Goal: Task Accomplishment & Management: Complete application form

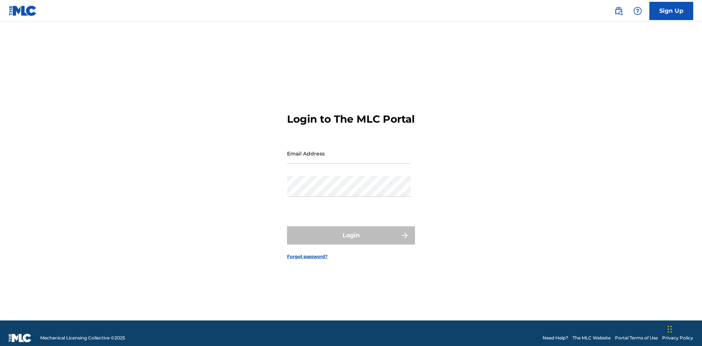
scroll to position [10, 0]
click at [349, 150] on input "Email Address" at bounding box center [349, 153] width 124 height 21
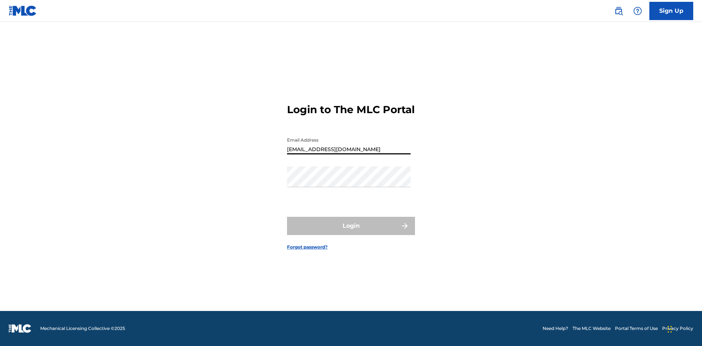
type input "[EMAIL_ADDRESS][DOMAIN_NAME]"
click at [351, 232] on button "Login" at bounding box center [351, 226] width 128 height 18
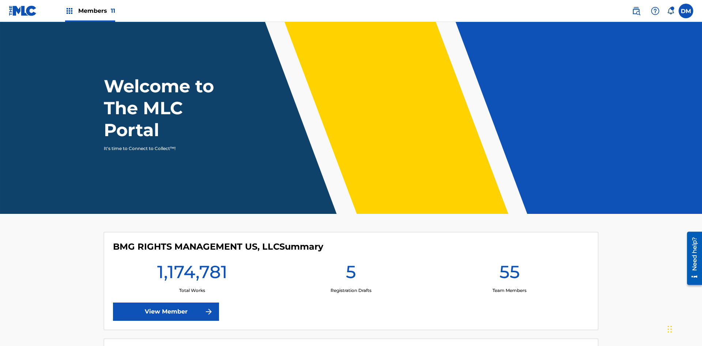
scroll to position [31, 0]
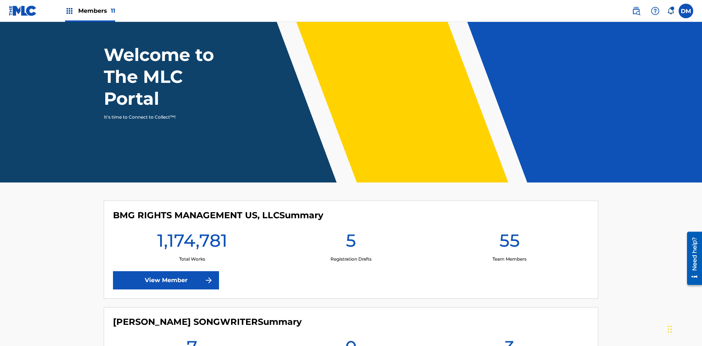
click at [90, 11] on span "Members 11" at bounding box center [96, 11] width 37 height 8
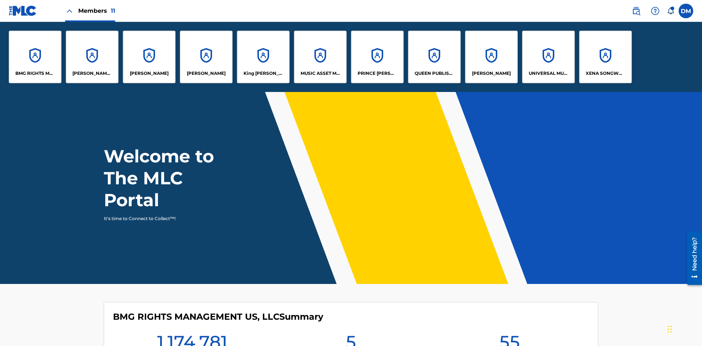
click at [548, 73] on p "UNIVERSAL MUSIC PUB GROUP" at bounding box center [548, 73] width 40 height 7
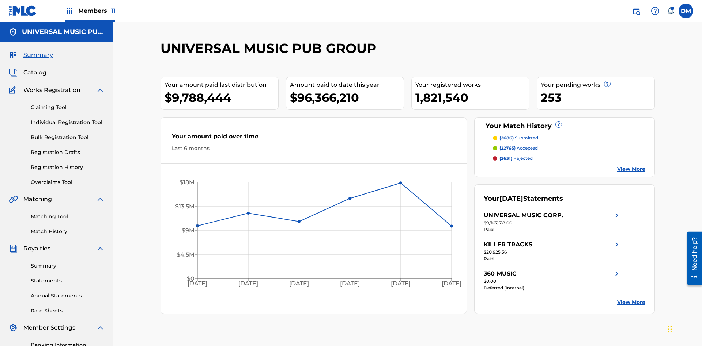
click at [68, 119] on link "Individual Registration Tool" at bounding box center [68, 123] width 74 height 8
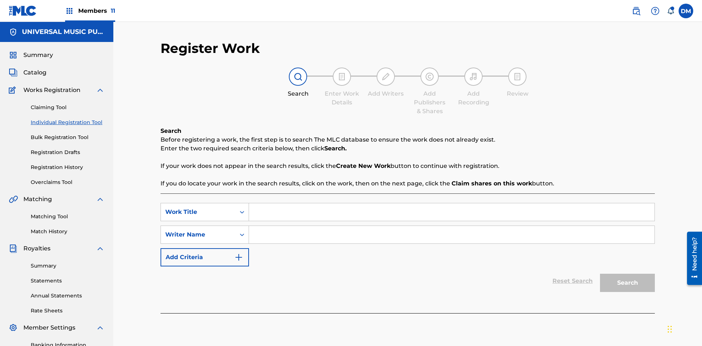
click at [451, 204] on input "Search Form" at bounding box center [451, 213] width 405 height 18
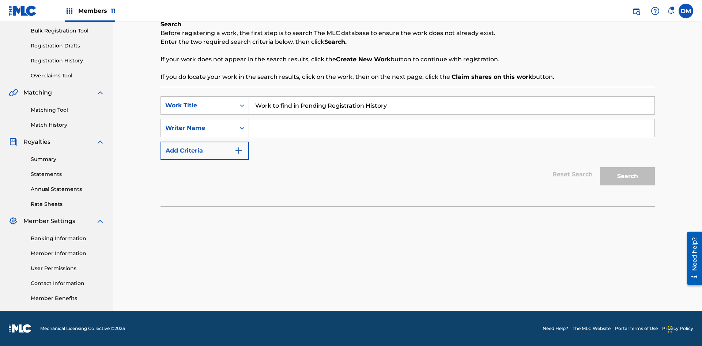
type input "Work to find in Pending Registration History"
click at [451, 128] on input "Search Form" at bounding box center [451, 129] width 405 height 18
type input "Test Name"
click at [627, 177] on button "Search" at bounding box center [627, 176] width 55 height 18
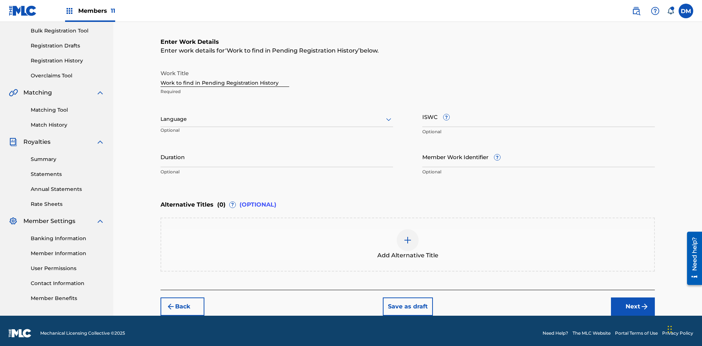
click at [277, 152] on input "Duration" at bounding box center [276, 157] width 232 height 21
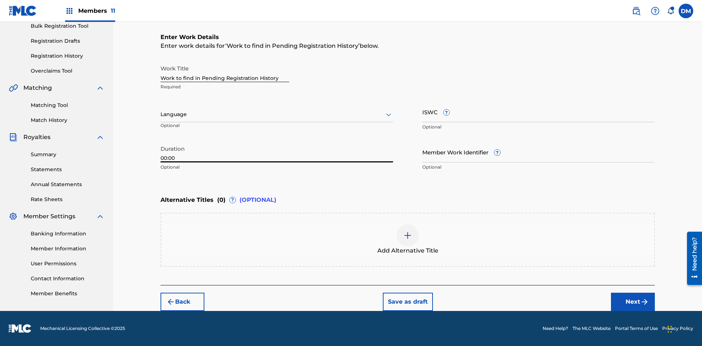
type input "00:00"
click at [388, 115] on icon at bounding box center [388, 114] width 9 height 9
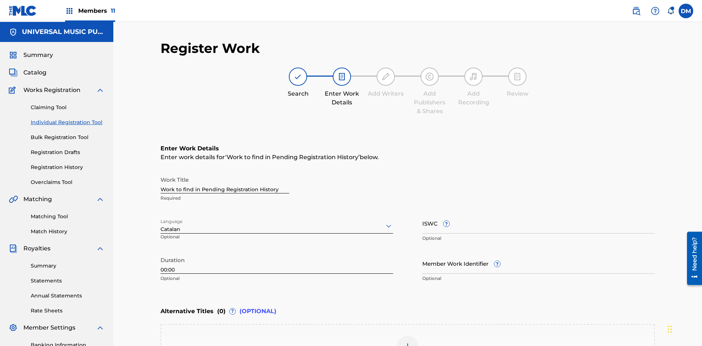
click at [538, 253] on input "Member Work Identifier ?" at bounding box center [538, 263] width 232 height 21
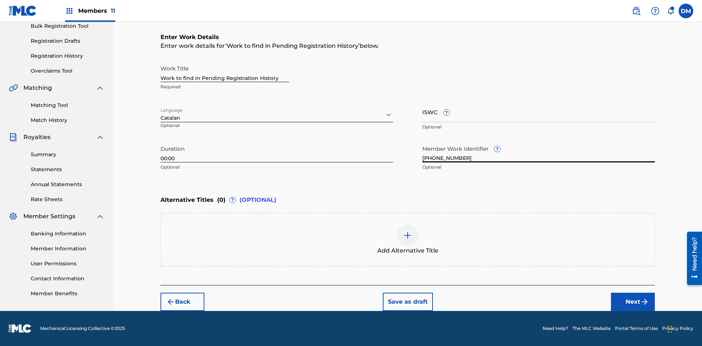
type input "[PHONE_NUMBER]"
click at [538, 112] on input "ISWC ?" at bounding box center [538, 112] width 232 height 21
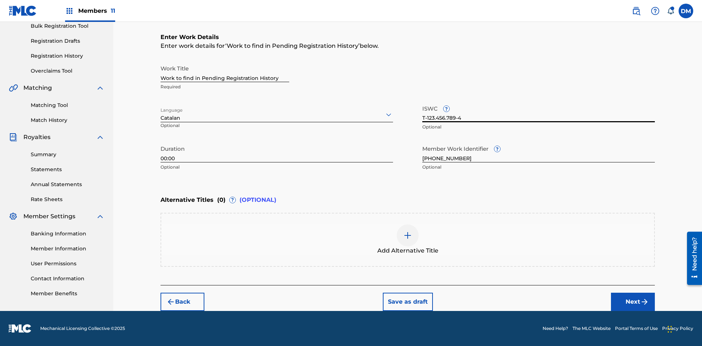
type input "T-123.456.789-4"
click at [407, 240] on img at bounding box center [407, 235] width 9 height 9
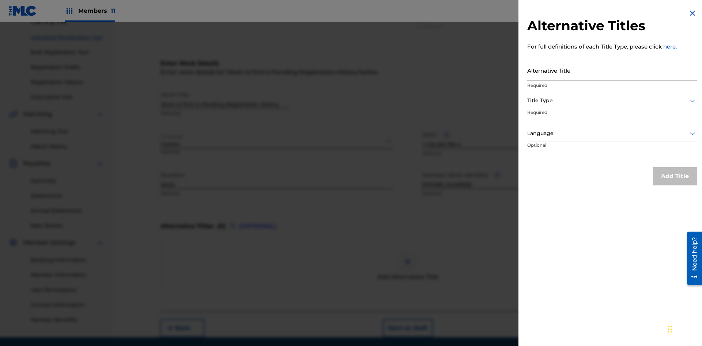
click at [612, 70] on input "Alternative Title" at bounding box center [612, 70] width 170 height 21
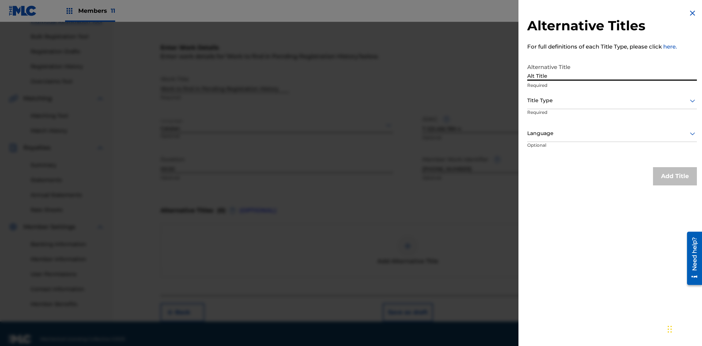
type input "Alt Title"
click at [612, 101] on div at bounding box center [612, 100] width 170 height 9
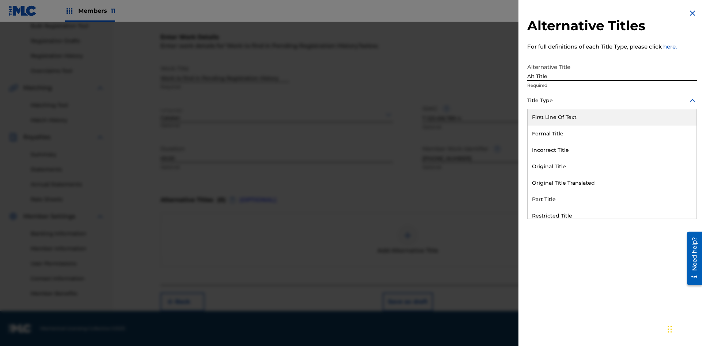
click at [612, 167] on div "Original Title" at bounding box center [611, 167] width 169 height 16
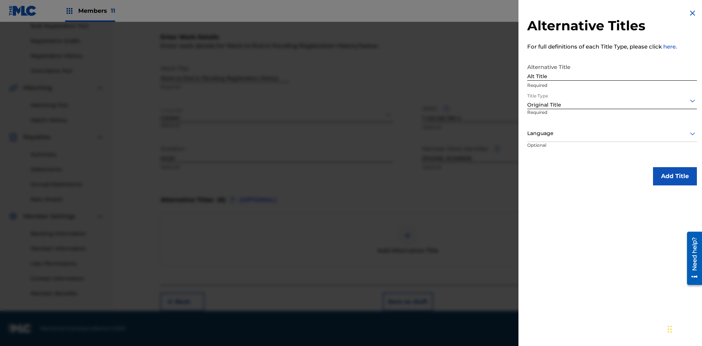
click at [612, 133] on div at bounding box center [612, 133] width 170 height 9
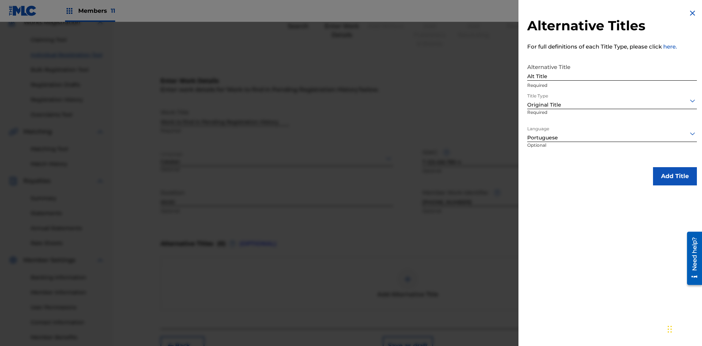
click at [675, 176] on button "Add Title" at bounding box center [675, 176] width 44 height 18
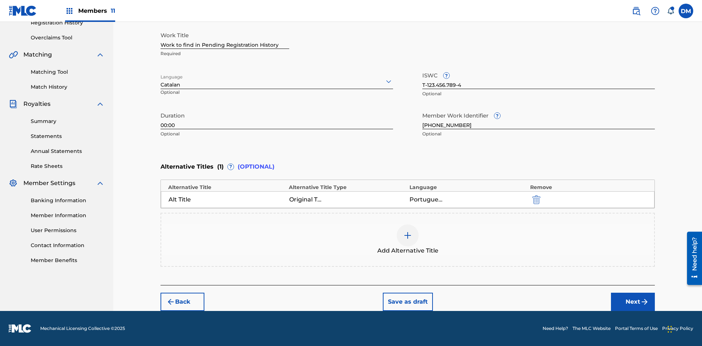
click at [633, 302] on button "Next" at bounding box center [633, 302] width 44 height 18
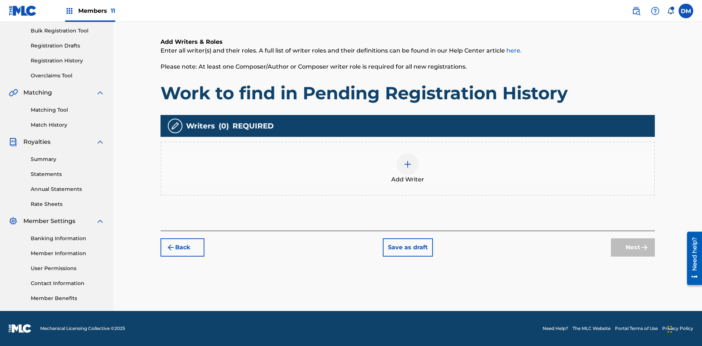
click at [407, 168] on img at bounding box center [407, 164] width 9 height 9
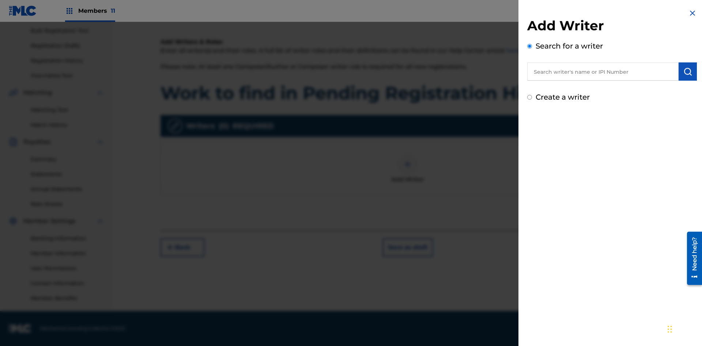
click at [603, 72] on input "text" at bounding box center [602, 71] width 151 height 18
type input "Test2025.08.24.05.07.52"
click at [687, 72] on img "submit" at bounding box center [687, 71] width 9 height 9
click at [530, 129] on input "Create a writer" at bounding box center [529, 128] width 5 height 5
radio input "false"
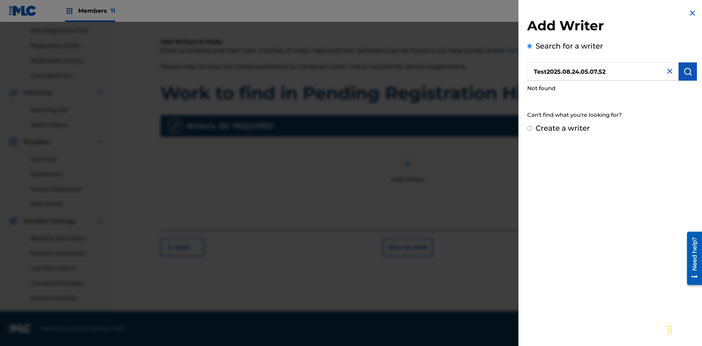
radio input "false"
radio input "true"
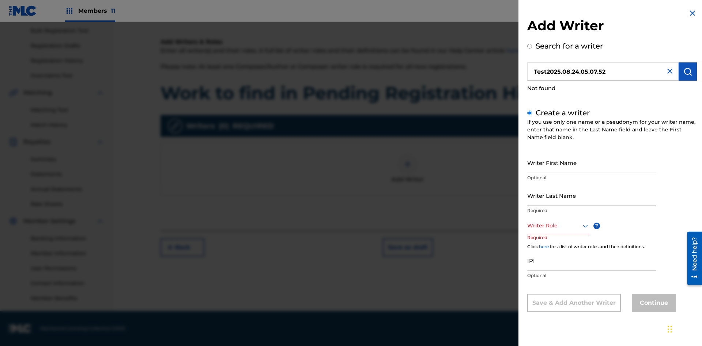
click at [591, 163] on input "Writer First Name" at bounding box center [591, 162] width 129 height 21
type input "Test2025.08.24.05.07.53"
click at [591, 196] on input "Writer Last Name" at bounding box center [591, 195] width 129 height 21
type input "Test2025.08.24.05.07.54"
click at [558, 226] on div at bounding box center [558, 225] width 62 height 9
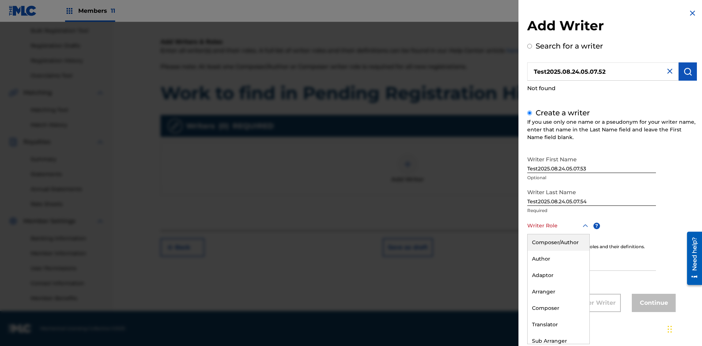
click at [558, 308] on div "Composer" at bounding box center [558, 308] width 62 height 16
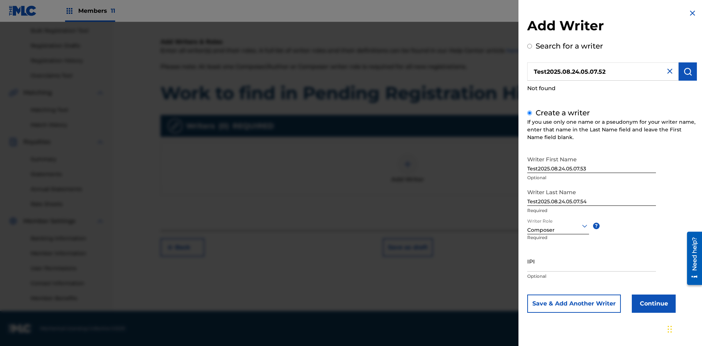
click at [591, 261] on input "IPI" at bounding box center [591, 261] width 129 height 21
type input "00000000000"
click at [652, 304] on button "Continue" at bounding box center [654, 304] width 44 height 18
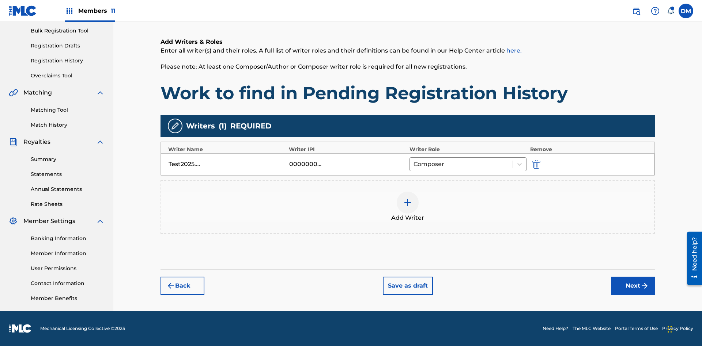
click at [633, 286] on button "Next" at bounding box center [633, 286] width 44 height 18
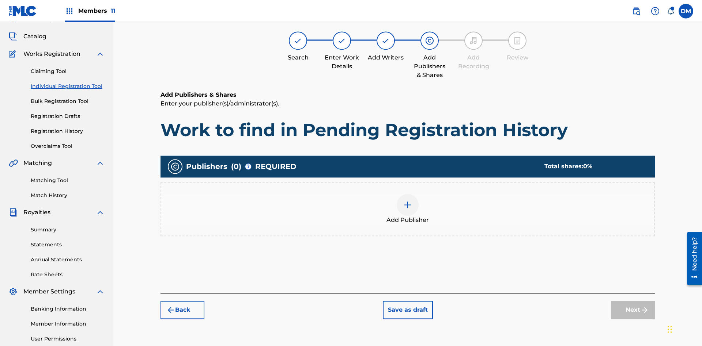
click at [407, 201] on img at bounding box center [407, 205] width 9 height 9
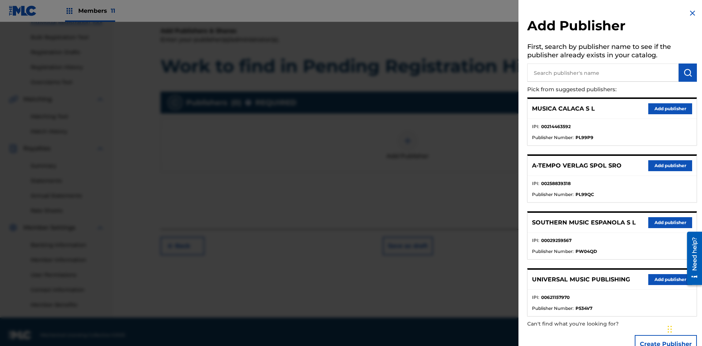
click at [603, 73] on input "text" at bounding box center [602, 73] width 151 height 18
type input "Test2025.08.24.05.08.14"
click at [687, 73] on img "submit" at bounding box center [687, 72] width 9 height 9
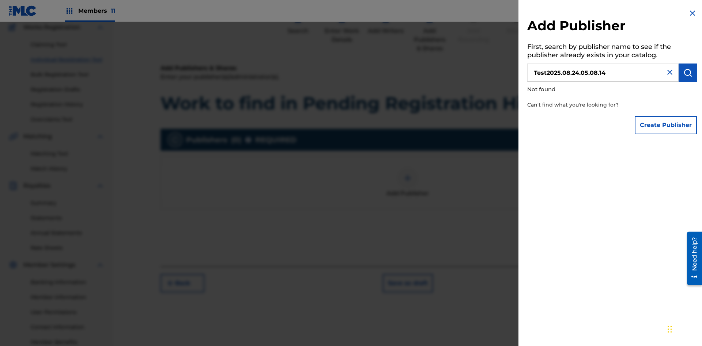
click at [666, 125] on button "Create Publisher" at bounding box center [665, 125] width 62 height 18
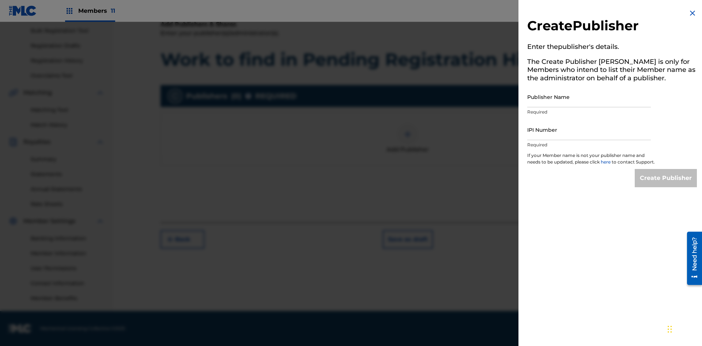
click at [589, 97] on input "Publisher Name" at bounding box center [589, 97] width 124 height 21
type input "Test2025.08.24.05.08.18"
click at [589, 130] on input "IPI Number" at bounding box center [589, 130] width 124 height 21
type input "00000000000"
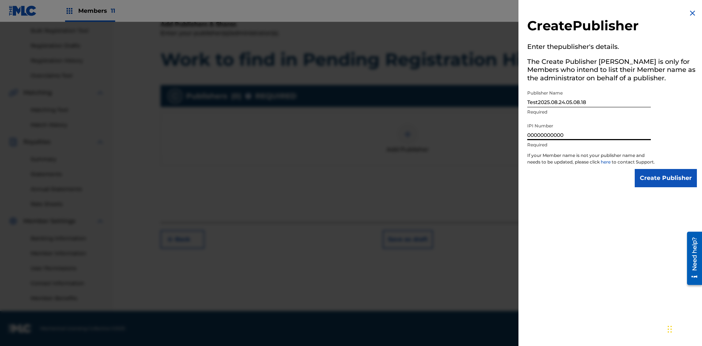
click at [666, 185] on input "Create Publisher" at bounding box center [665, 178] width 62 height 18
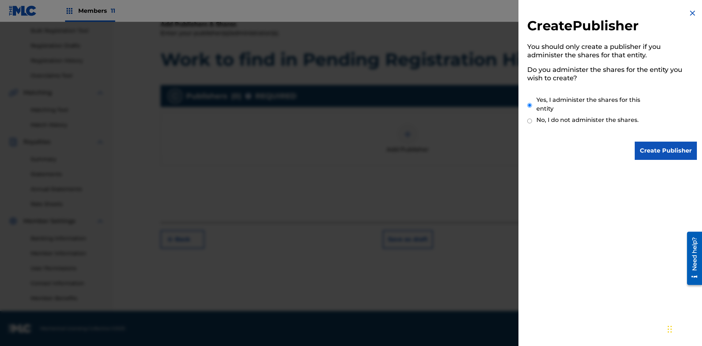
click at [530, 105] on input "Yes, I administer the shares for this entity" at bounding box center [529, 106] width 5 height 16
click at [666, 151] on input "Create Publisher" at bounding box center [665, 151] width 62 height 18
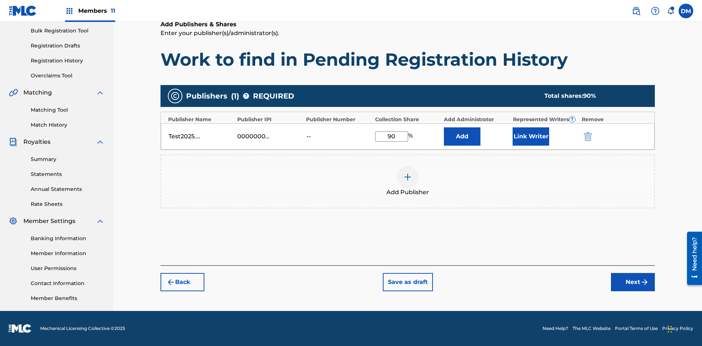
type input "90"
click at [531, 136] on button "Link Writer" at bounding box center [530, 137] width 37 height 18
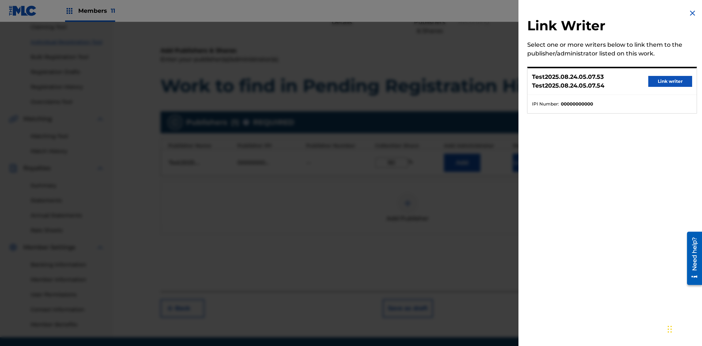
click at [670, 81] on button "Link writer" at bounding box center [670, 81] width 44 height 11
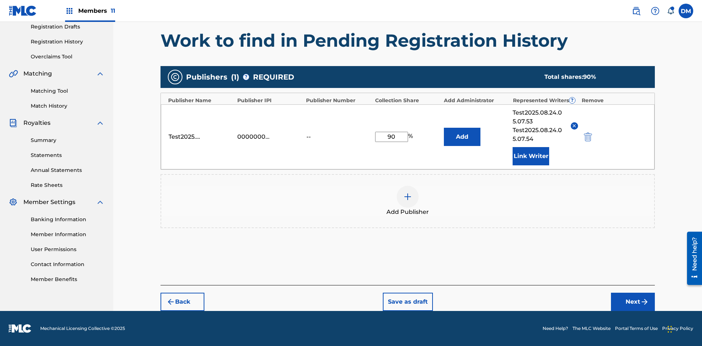
click at [531, 156] on button "Link Writer" at bounding box center [530, 156] width 37 height 18
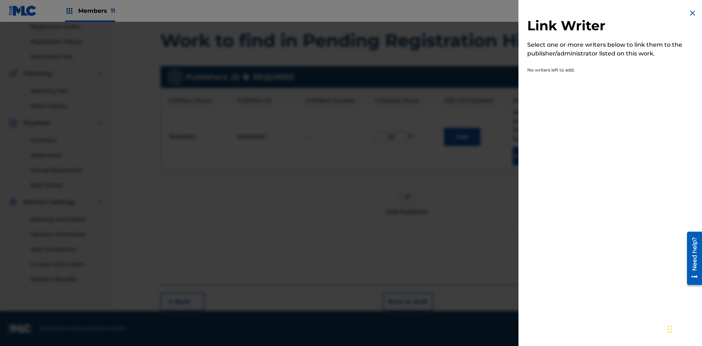
click at [692, 13] on img at bounding box center [692, 13] width 9 height 9
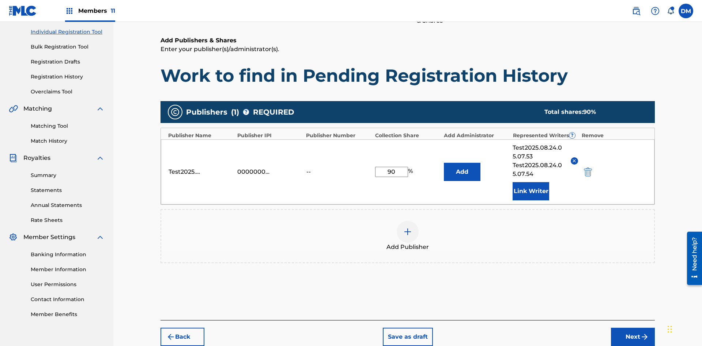
scroll to position [126, 0]
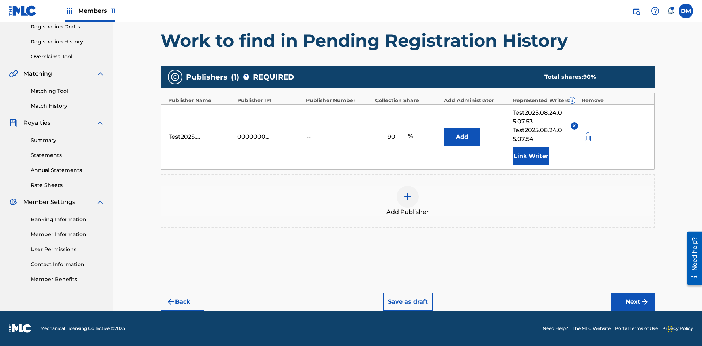
click at [462, 137] on button "Add" at bounding box center [462, 137] width 37 height 18
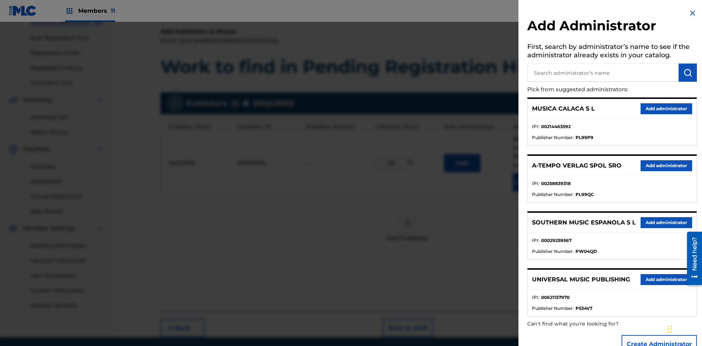
click at [603, 73] on input "text" at bounding box center [602, 73] width 151 height 18
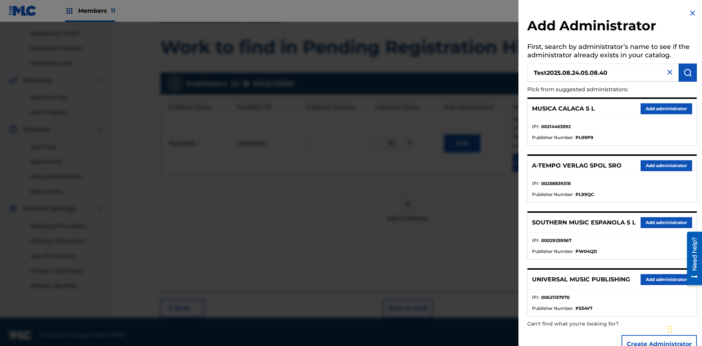
type input "Test2025.08.24.05.08.40"
click at [687, 73] on img "submit" at bounding box center [687, 72] width 9 height 9
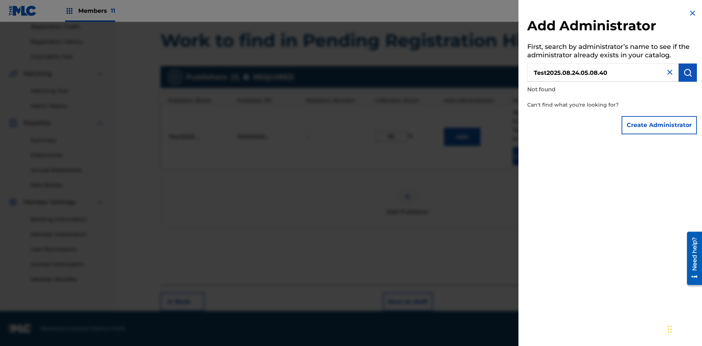
click at [659, 125] on button "Create Administrator" at bounding box center [658, 125] width 75 height 18
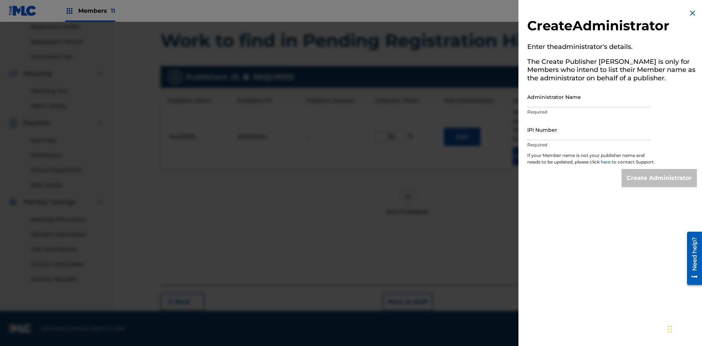
click at [589, 97] on input "Administrator Name" at bounding box center [589, 97] width 124 height 21
type input "Test2025.08.24.05.08.44"
click at [589, 130] on input "IPI Number" at bounding box center [589, 130] width 124 height 21
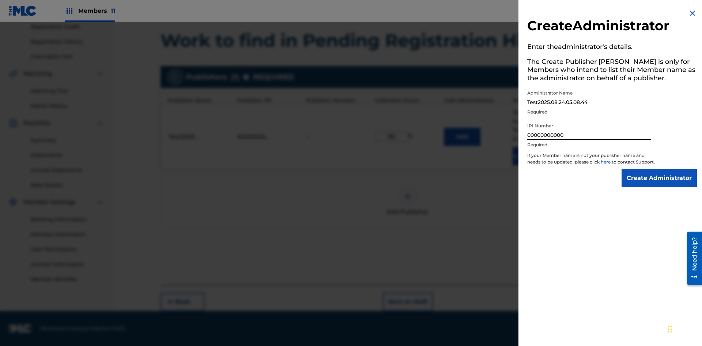
type input "00000000000"
click at [659, 185] on input "Create Administrator" at bounding box center [658, 178] width 75 height 18
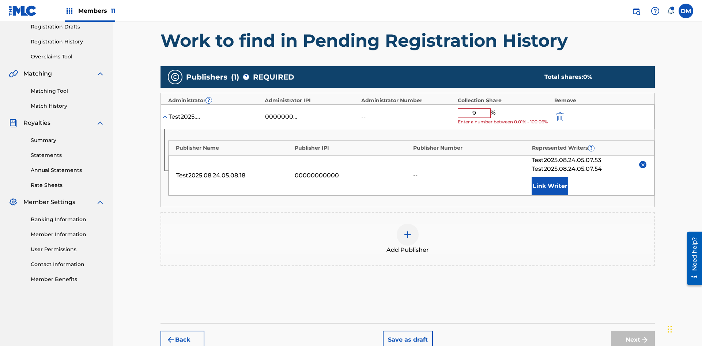
type input "90"
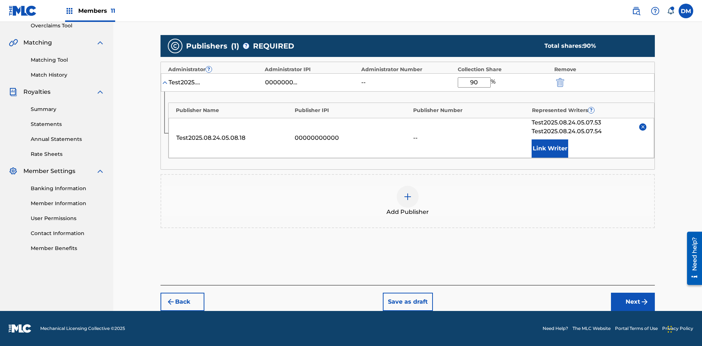
click at [633, 302] on button "Next" at bounding box center [633, 302] width 44 height 18
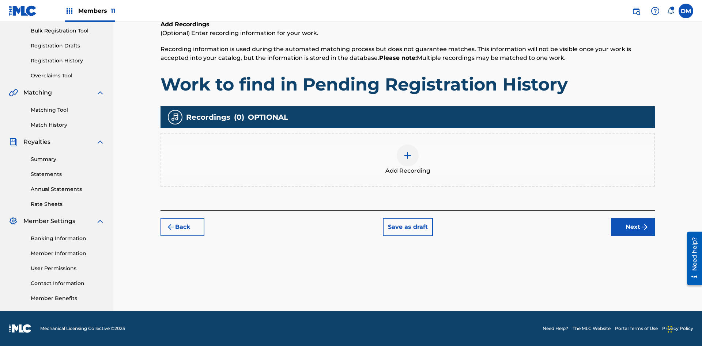
click at [407, 160] on img at bounding box center [407, 155] width 9 height 9
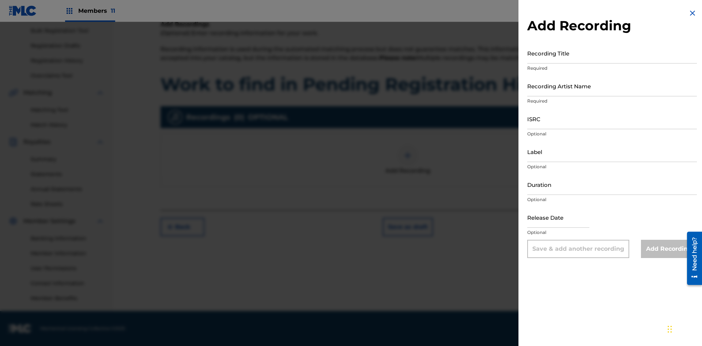
click at [612, 53] on input "Recording Title" at bounding box center [612, 53] width 170 height 21
type input "Best Song Ever"
click at [612, 86] on input "Recording Artist Name" at bounding box center [612, 86] width 170 height 21
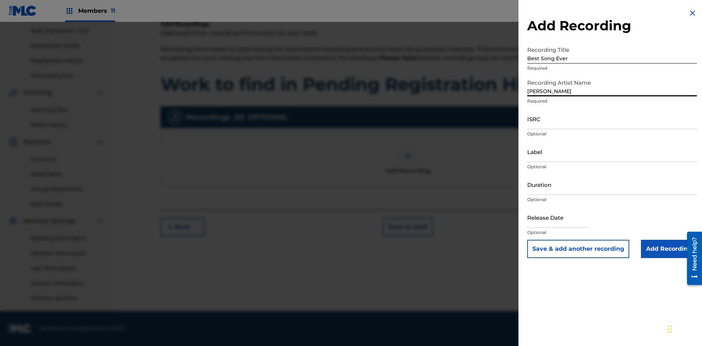
type input "[PERSON_NAME]"
click at [612, 119] on input "ISRC" at bounding box center [612, 119] width 170 height 21
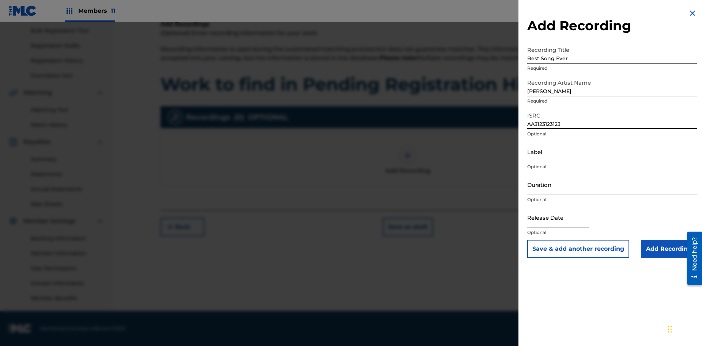
type input "AA3123123123"
click at [612, 152] on input "Label" at bounding box center [612, 151] width 170 height 21
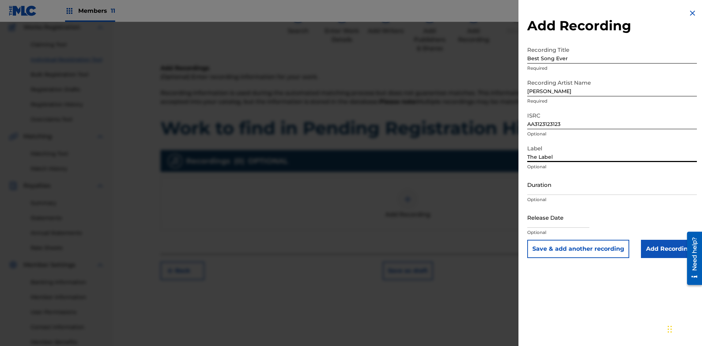
type input "The Label"
click at [612, 185] on input "Duration" at bounding box center [612, 184] width 170 height 21
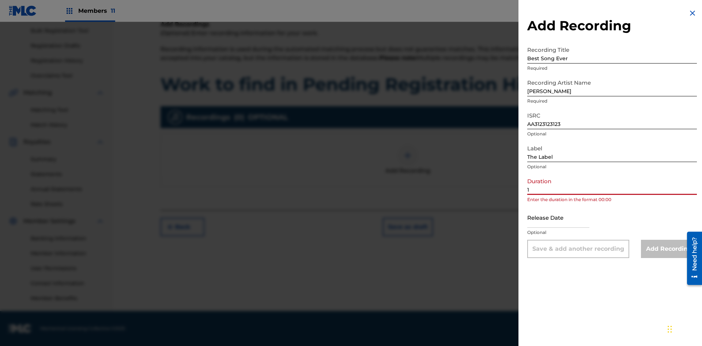
click at [612, 185] on input "1" at bounding box center [612, 184] width 170 height 21
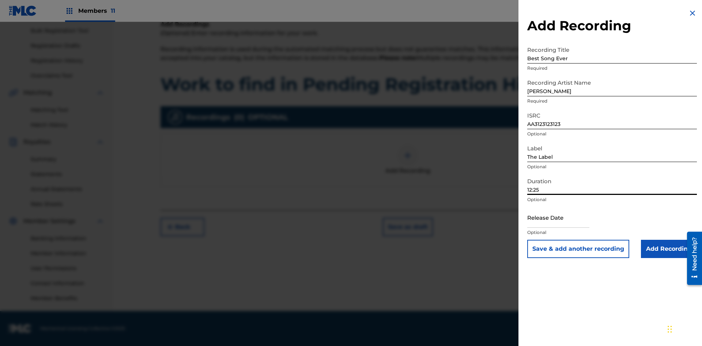
type input "12:25"
click at [564, 218] on input "text" at bounding box center [558, 217] width 62 height 21
select select "7"
select select "2025"
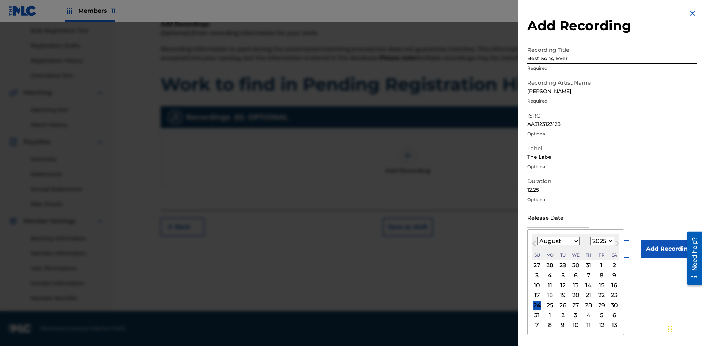
click at [558, 242] on select "January February March April May June July August September October November De…" at bounding box center [558, 241] width 42 height 8
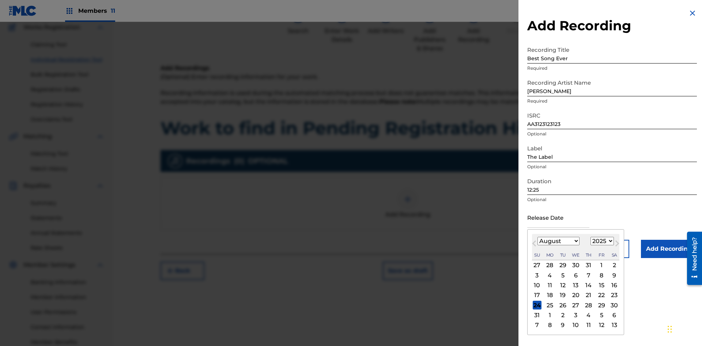
select select "3"
click at [601, 242] on select "1900 1901 1902 1903 1904 1905 1906 1907 1908 1909 1910 1911 1912 1913 1914 1915…" at bounding box center [601, 241] width 23 height 8
select select "2021"
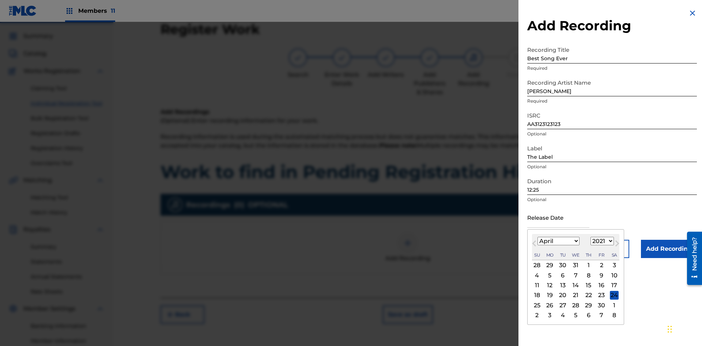
click at [601, 242] on select "1900 1901 1902 1903 1904 1905 1906 1907 1908 1909 1910 1911 1912 1913 1914 1915…" at bounding box center [601, 241] width 23 height 8
click at [587, 266] on div "1" at bounding box center [588, 265] width 9 height 9
type input "[DATE]"
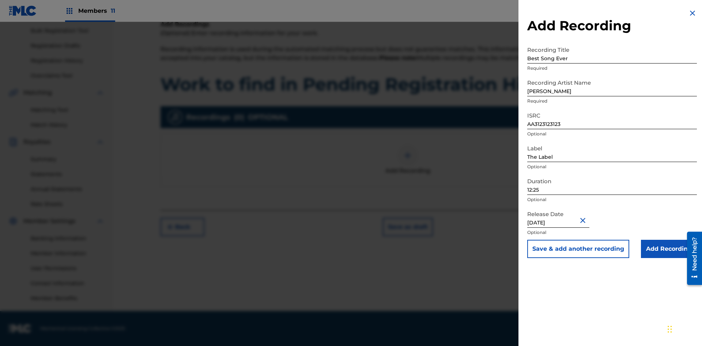
click at [668, 249] on input "Add Recording" at bounding box center [669, 249] width 56 height 18
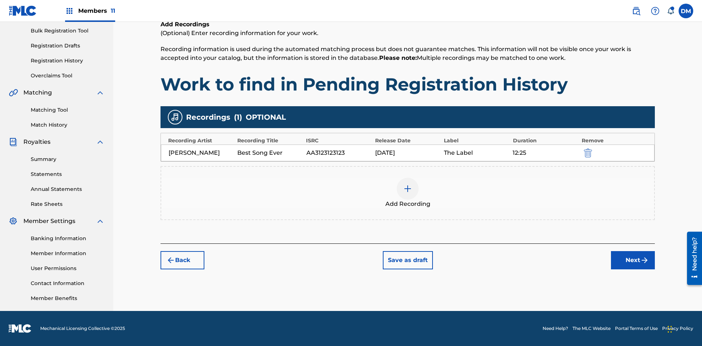
click at [633, 261] on button "Next" at bounding box center [633, 260] width 44 height 18
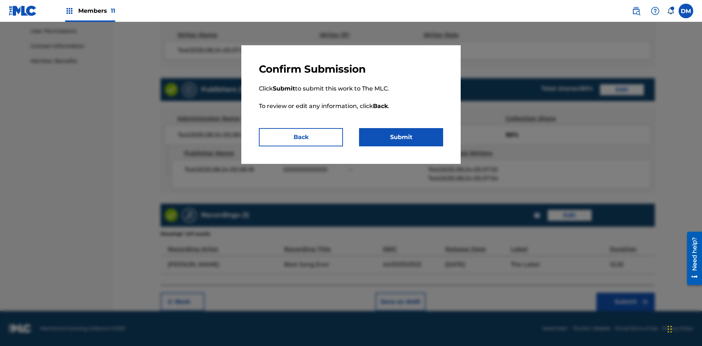
click at [401, 137] on button "Submit" at bounding box center [401, 137] width 84 height 18
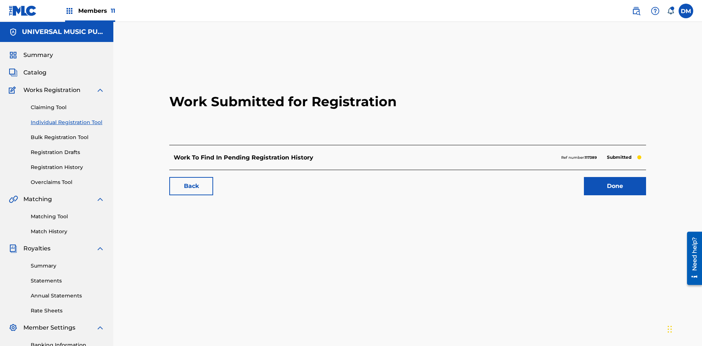
click at [584, 177] on link "Done" at bounding box center [615, 186] width 62 height 18
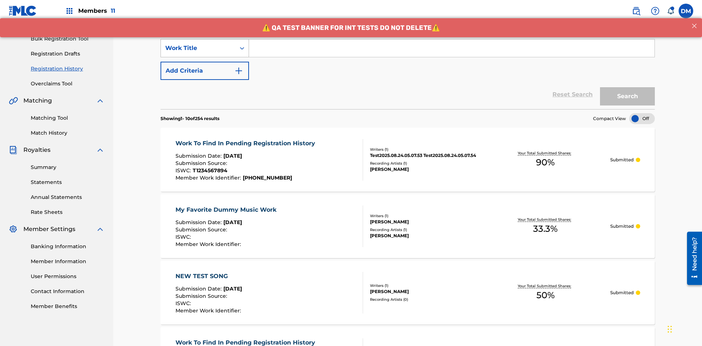
click at [198, 48] on div "Work Title" at bounding box center [198, 48] width 66 height 9
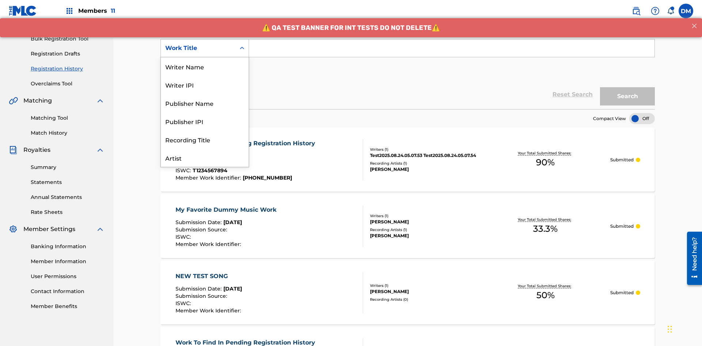
scroll to position [37, 0]
click at [205, 158] on div "Work Title" at bounding box center [205, 158] width 88 height 18
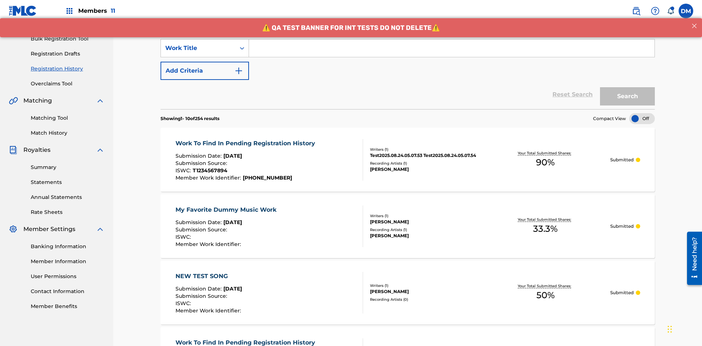
click at [205, 62] on button "Add Criteria" at bounding box center [204, 71] width 88 height 18
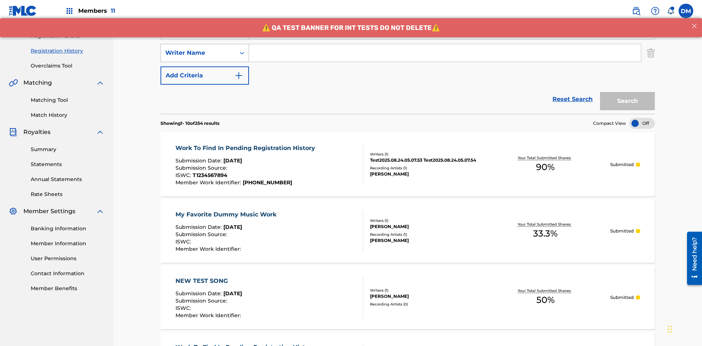
click at [198, 49] on div "Writer Name" at bounding box center [198, 53] width 66 height 9
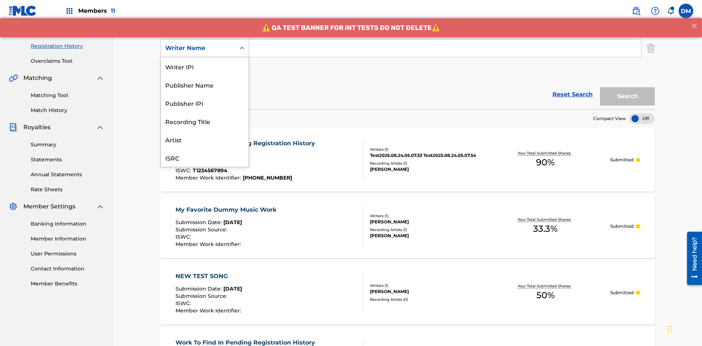
scroll to position [18, 0]
click at [205, 103] on div "Recording Title" at bounding box center [205, 103] width 88 height 18
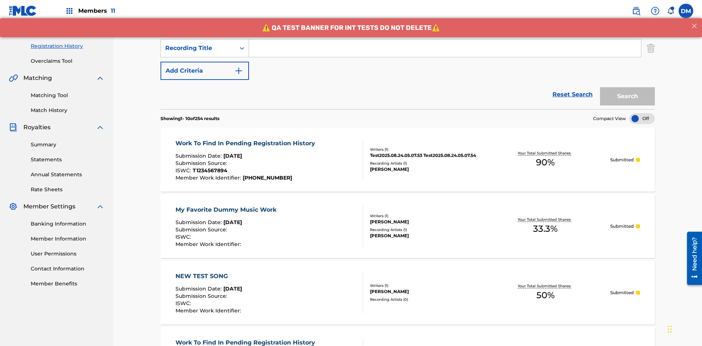
click at [205, 62] on button "Add Criteria" at bounding box center [204, 71] width 88 height 18
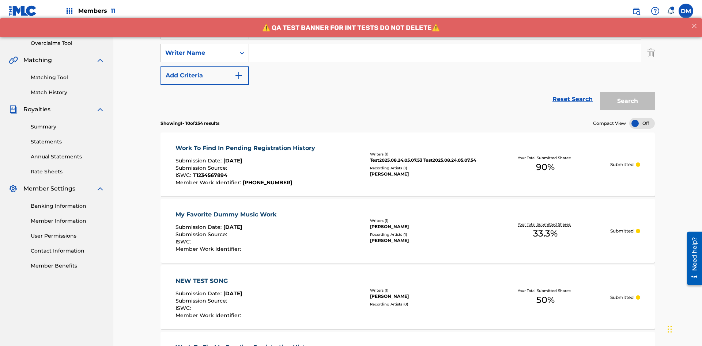
scroll to position [144, 0]
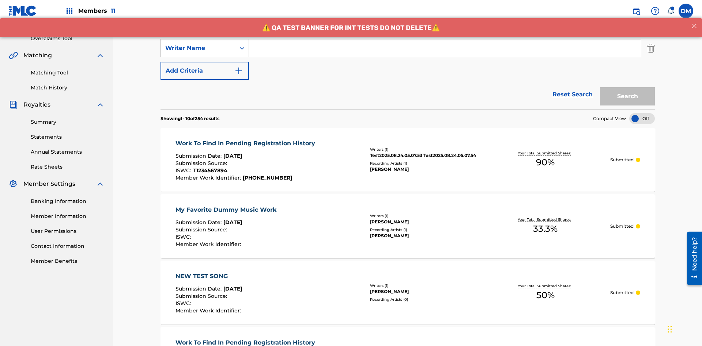
click at [198, 48] on div "Writer Name" at bounding box center [198, 48] width 66 height 9
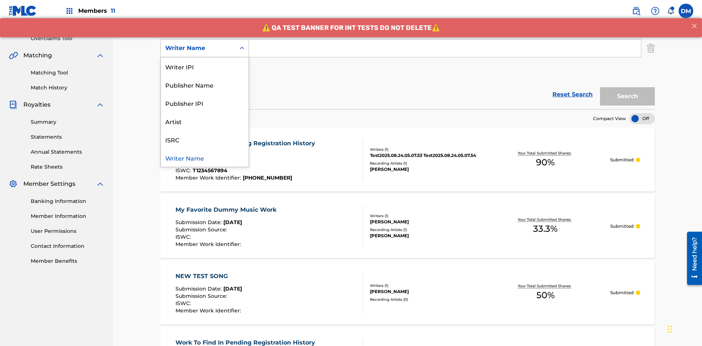
click at [205, 140] on div "ISRC" at bounding box center [205, 139] width 88 height 18
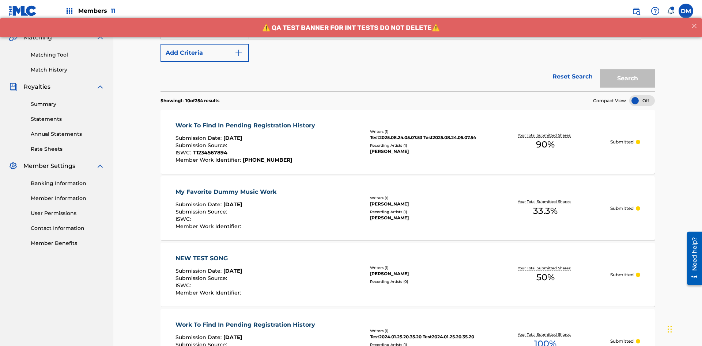
click at [205, 53] on button "Add Criteria" at bounding box center [204, 53] width 88 height 18
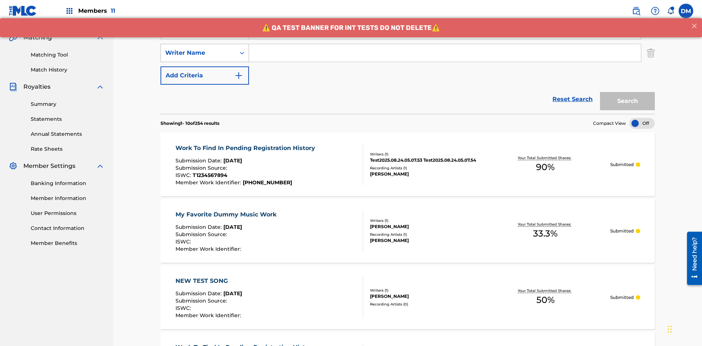
click at [198, 49] on div "Writer Name" at bounding box center [198, 53] width 66 height 9
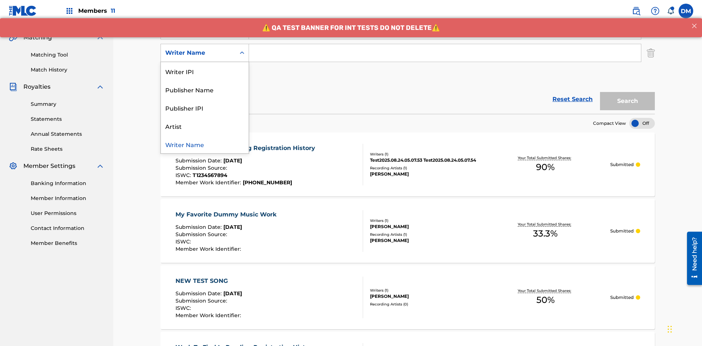
scroll to position [167, 0]
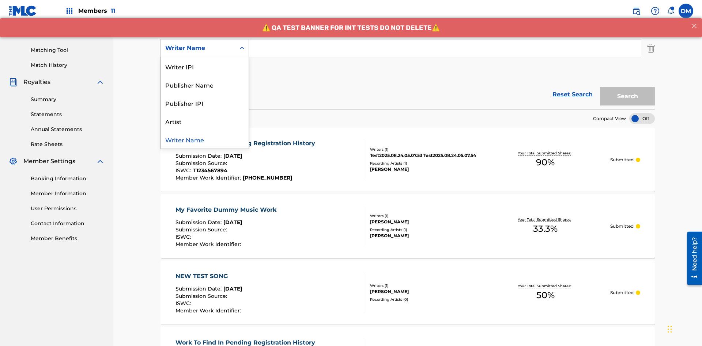
click at [205, 103] on div "Publisher IPI" at bounding box center [205, 103] width 88 height 18
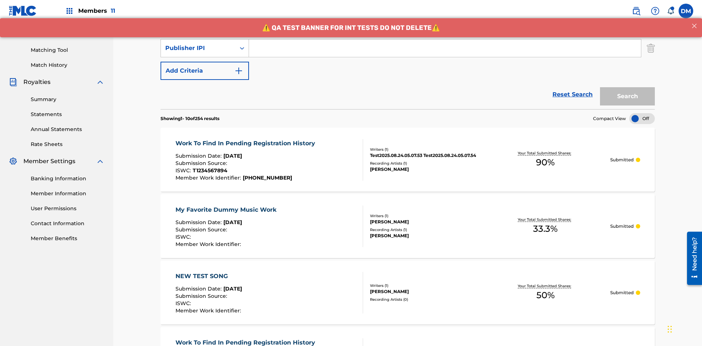
click at [205, 62] on button "Add Criteria" at bounding box center [204, 71] width 88 height 18
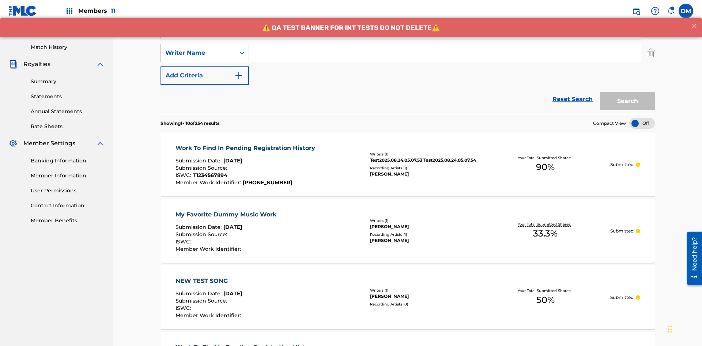
click at [198, 49] on div "Writer Name" at bounding box center [198, 53] width 66 height 9
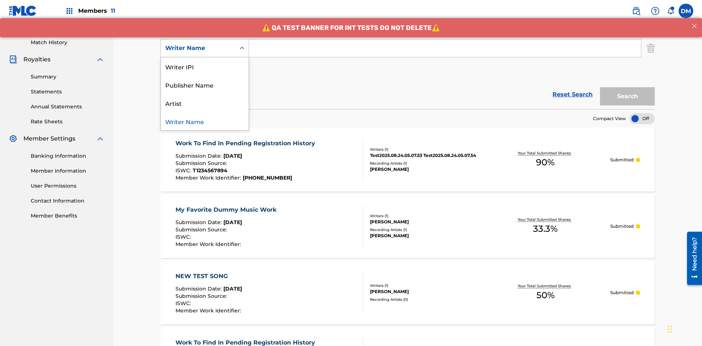
click at [205, 103] on div "Artist" at bounding box center [205, 103] width 88 height 18
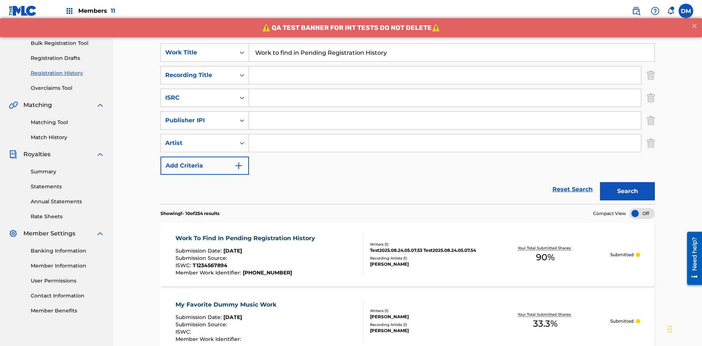
type input "Work to find in Pending Registration History"
click at [445, 67] on input "Search Form" at bounding box center [445, 76] width 392 height 18
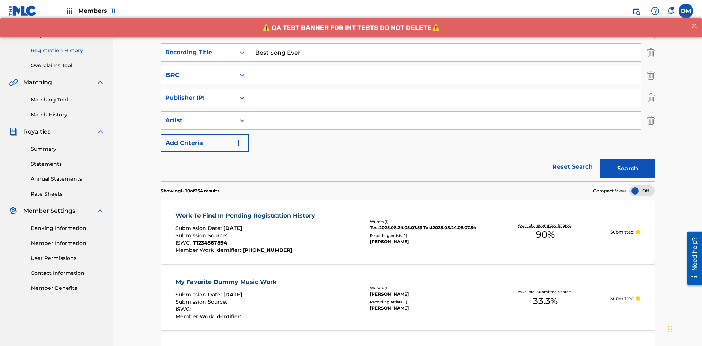
type input "Best Song Ever"
click at [445, 67] on input "Search Form" at bounding box center [445, 76] width 392 height 18
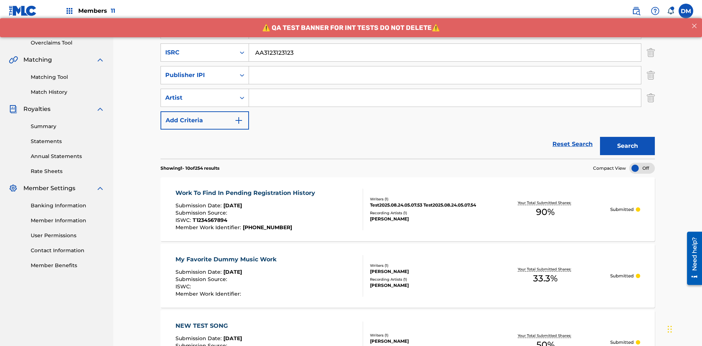
type input "AA3123123123"
click at [445, 67] on input "Search Form" at bounding box center [445, 76] width 392 height 18
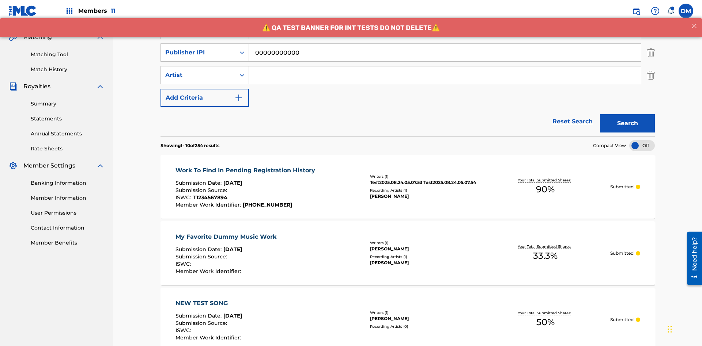
type input "00000000000"
click at [445, 67] on input "Search Form" at bounding box center [445, 76] width 392 height 18
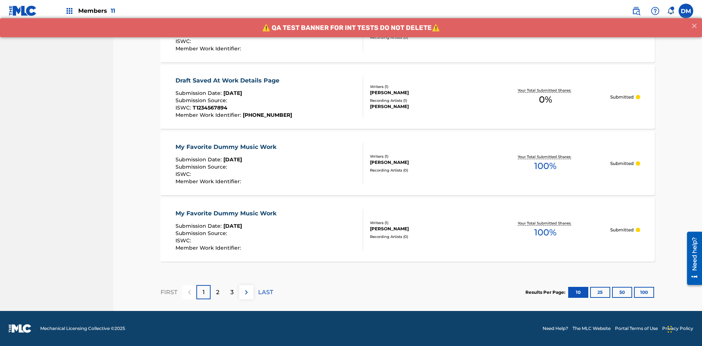
type input "[PERSON_NAME]"
click at [634, 292] on button "100" at bounding box center [644, 292] width 20 height 11
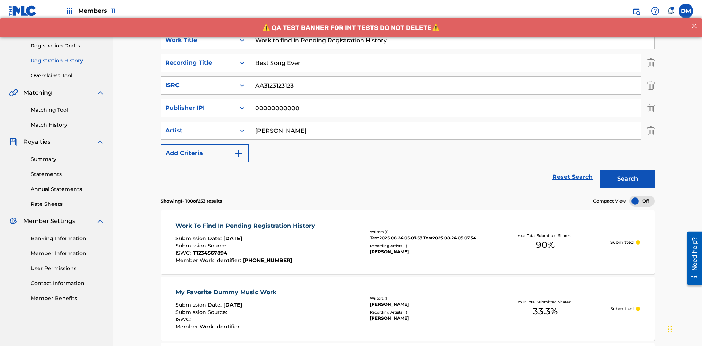
click at [627, 170] on button "Search" at bounding box center [627, 179] width 55 height 18
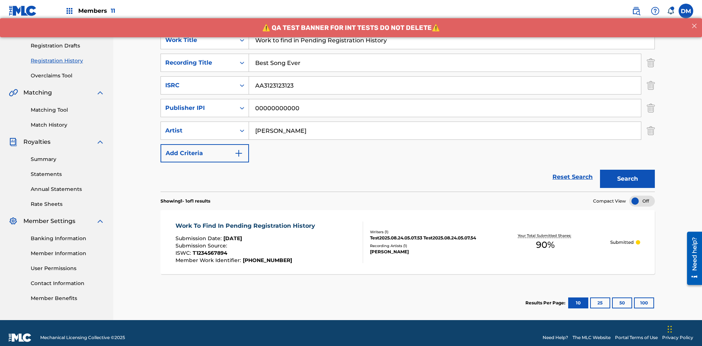
scroll to position [116, 0]
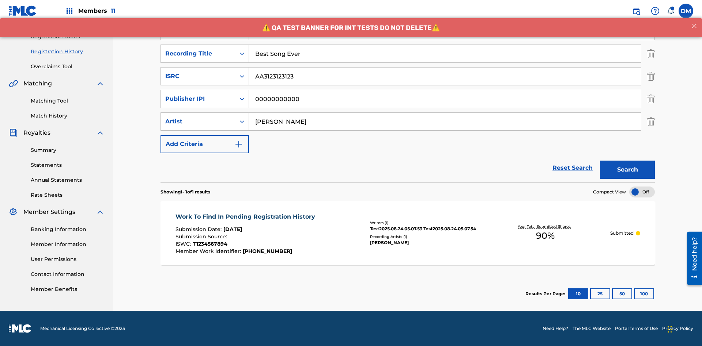
click at [545, 236] on span "90 %" at bounding box center [545, 236] width 19 height 13
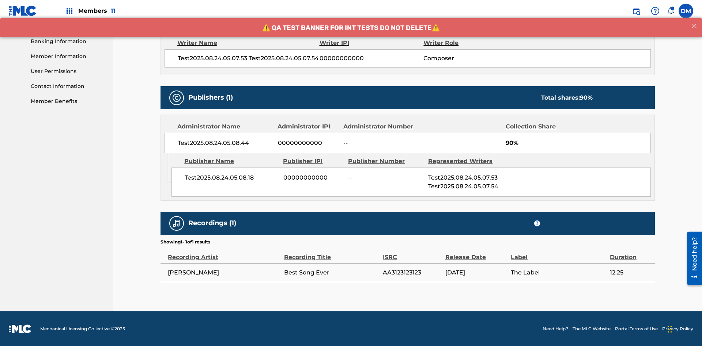
scroll to position [304, 0]
